Goal: Find contact information: Find contact information

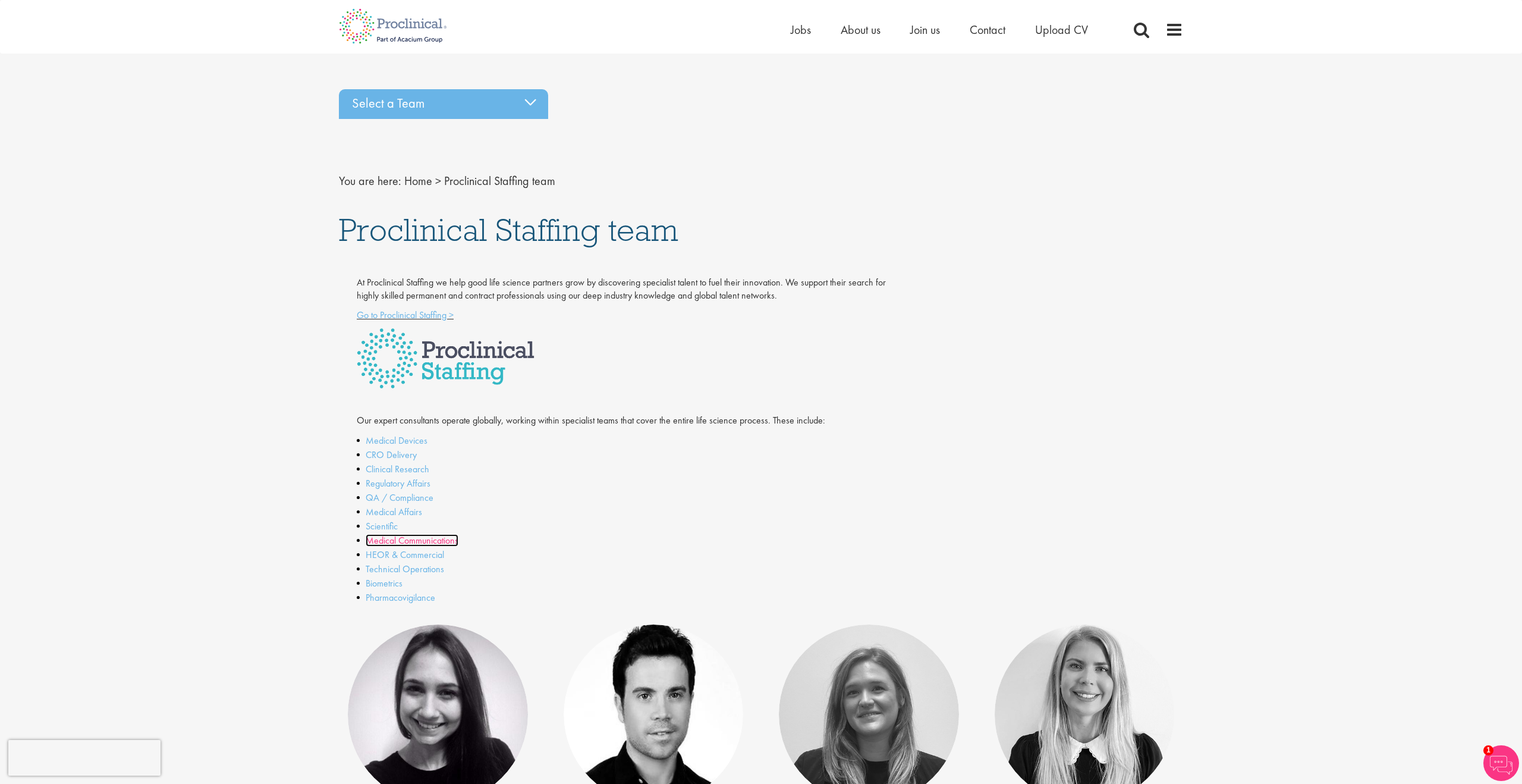
click at [414, 539] on link "Medical Communications" at bounding box center [412, 540] width 93 height 12
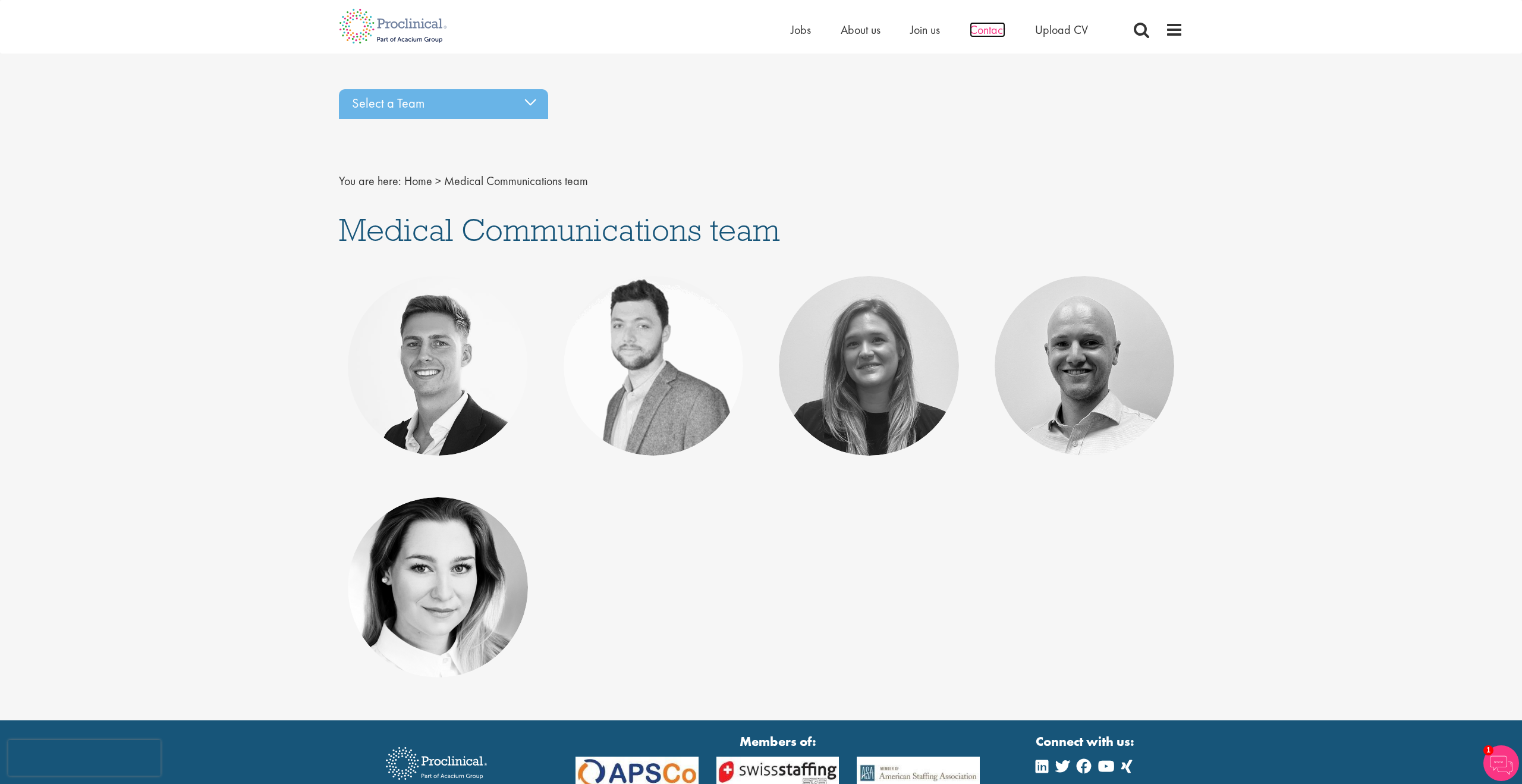
click at [991, 31] on span "Contact" at bounding box center [987, 29] width 36 height 15
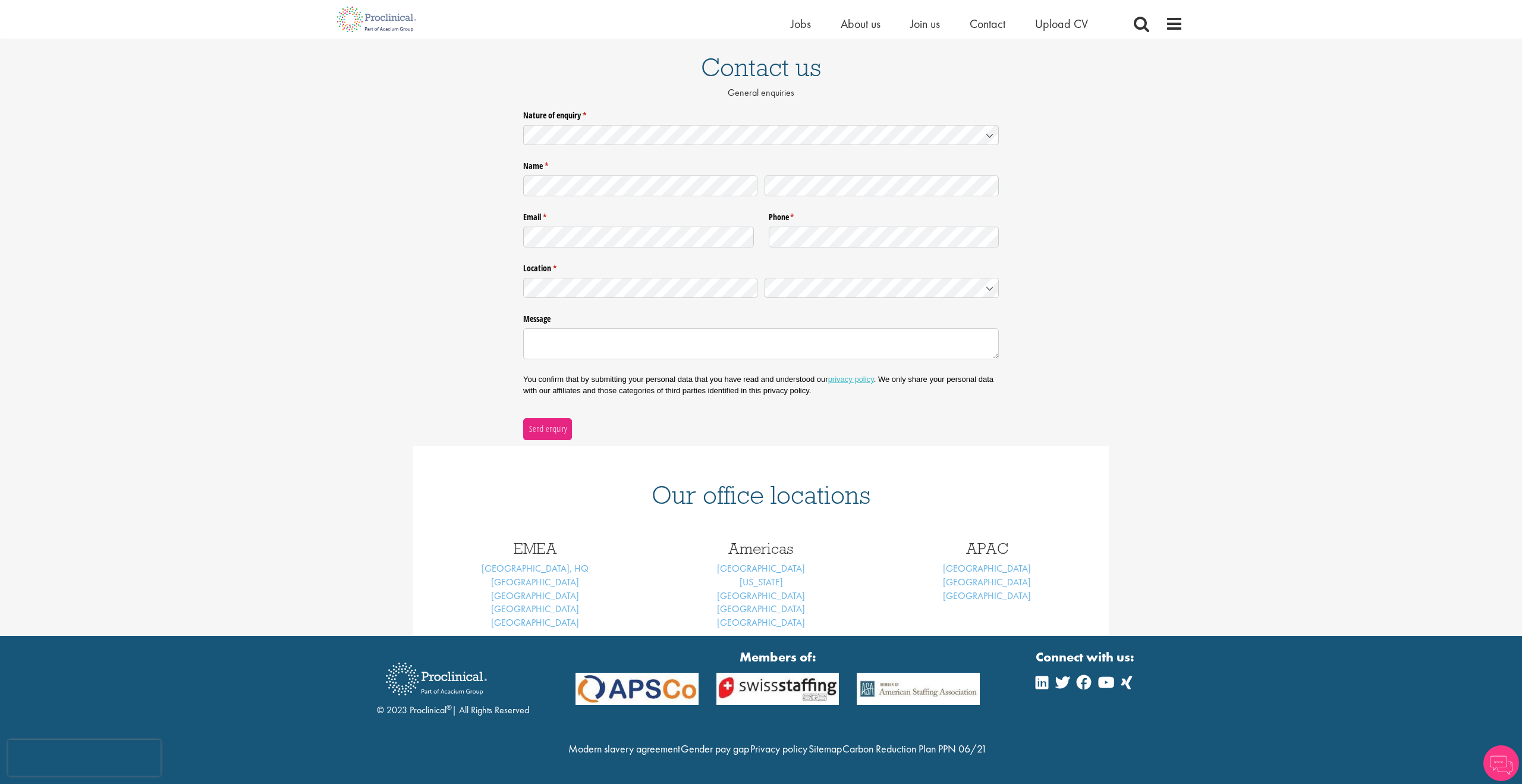
scroll to position [110, 0]
